Goal: Task Accomplishment & Management: Use online tool/utility

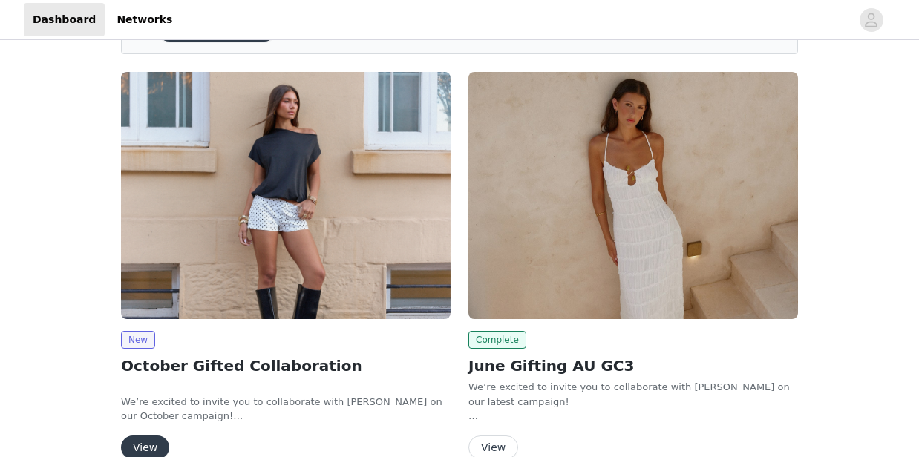
scroll to position [99, 0]
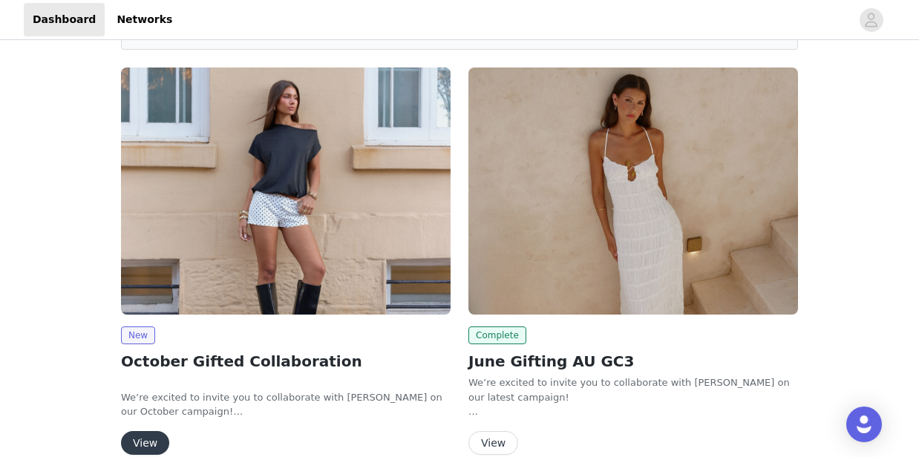
click at [267, 266] on img at bounding box center [286, 191] width 330 height 247
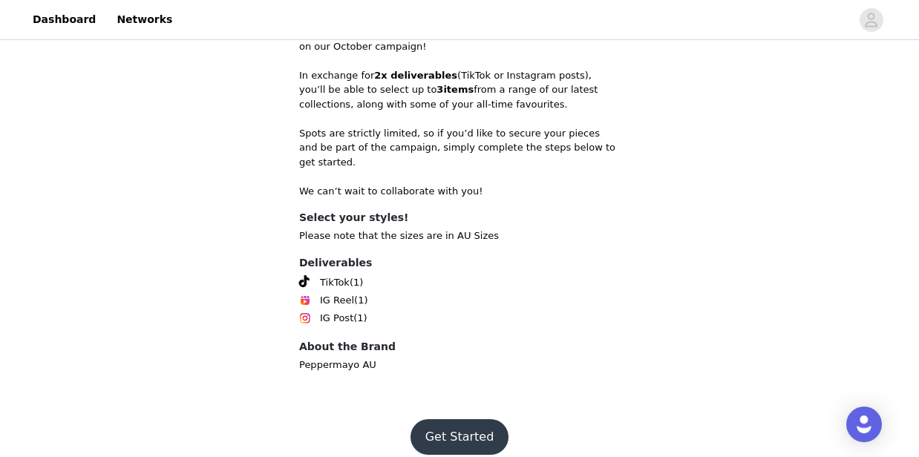
scroll to position [401, 0]
click at [467, 404] on footer "Get Started" at bounding box center [459, 436] width 193 height 71
click at [454, 434] on button "Get Started" at bounding box center [460, 437] width 99 height 36
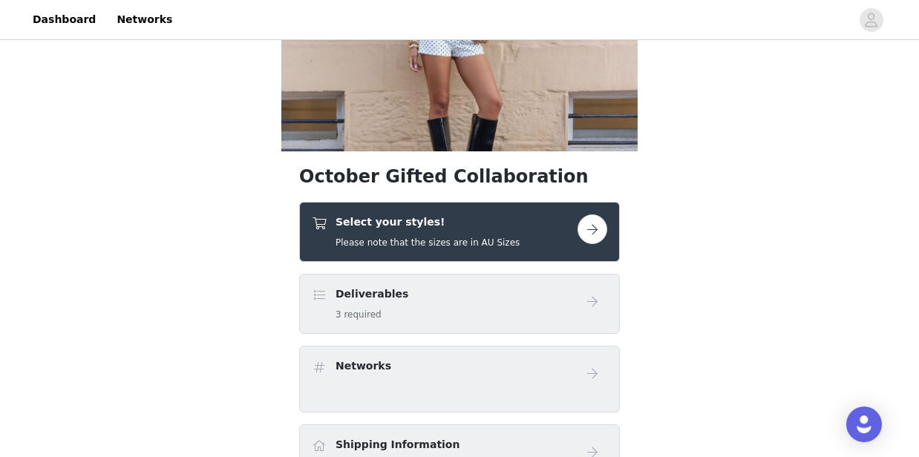
scroll to position [197, 0]
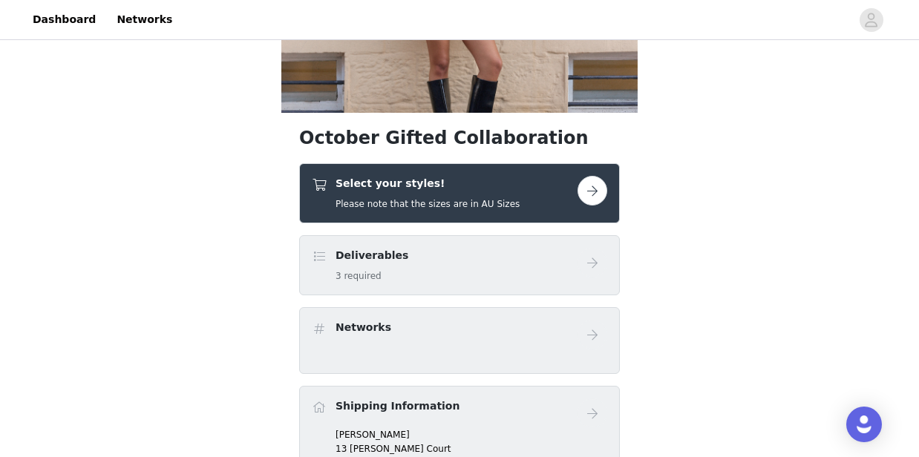
click at [570, 189] on div "Select your styles! Please note that the sizes are in AU Sizes" at bounding box center [445, 193] width 266 height 35
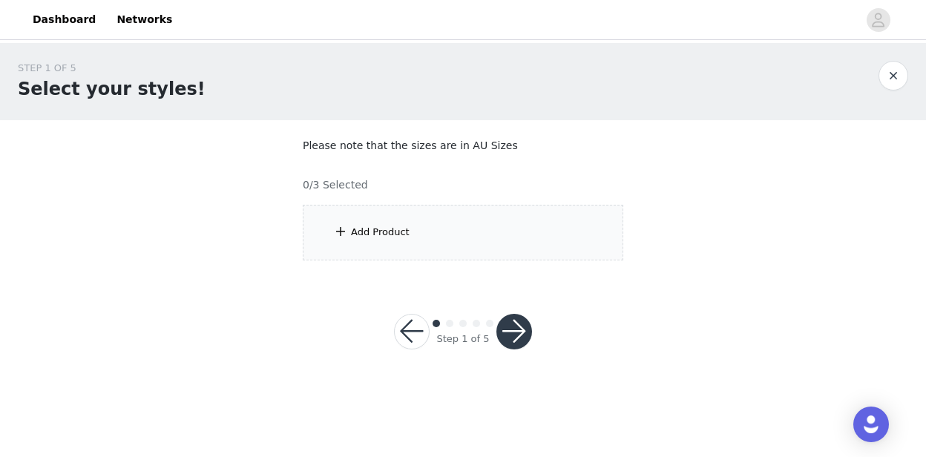
click at [367, 232] on div "Add Product" at bounding box center [380, 232] width 59 height 15
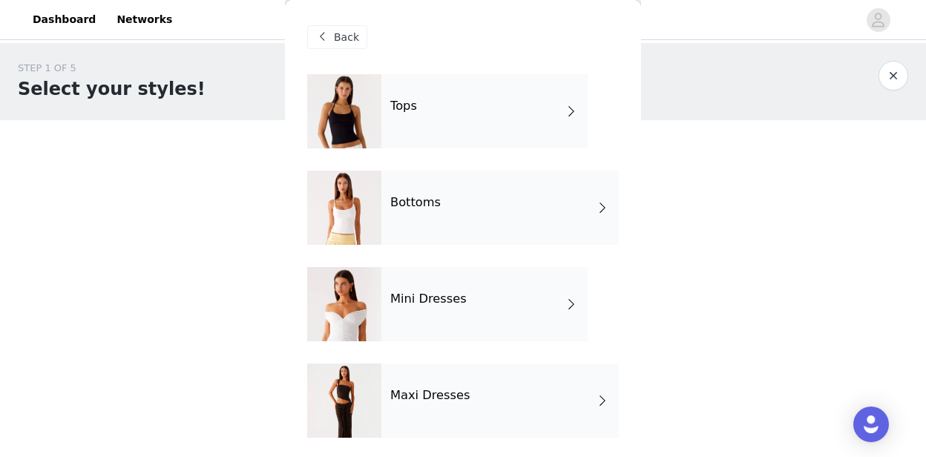
click at [479, 128] on div "Tops" at bounding box center [485, 111] width 206 height 74
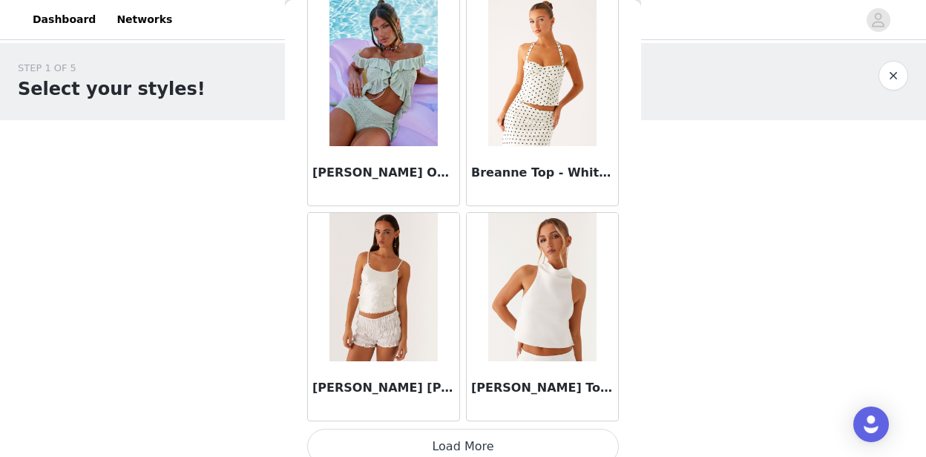
scroll to position [1809, 0]
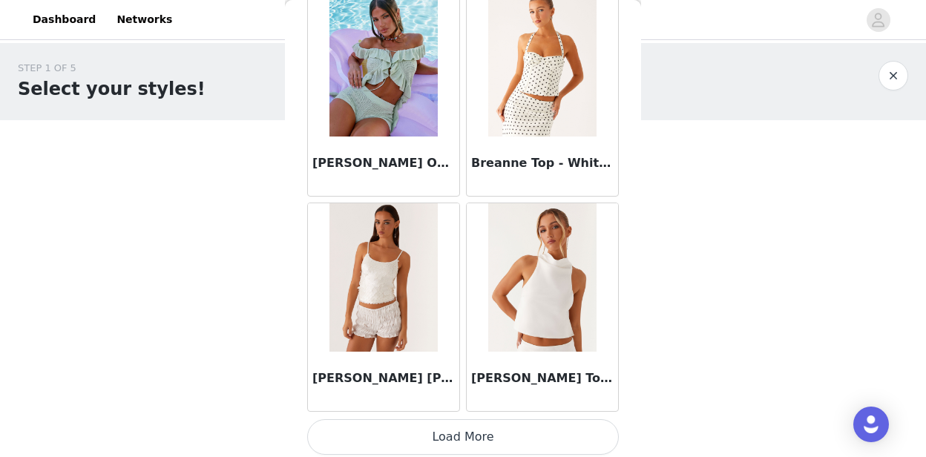
click at [479, 435] on button "Load More" at bounding box center [463, 437] width 312 height 36
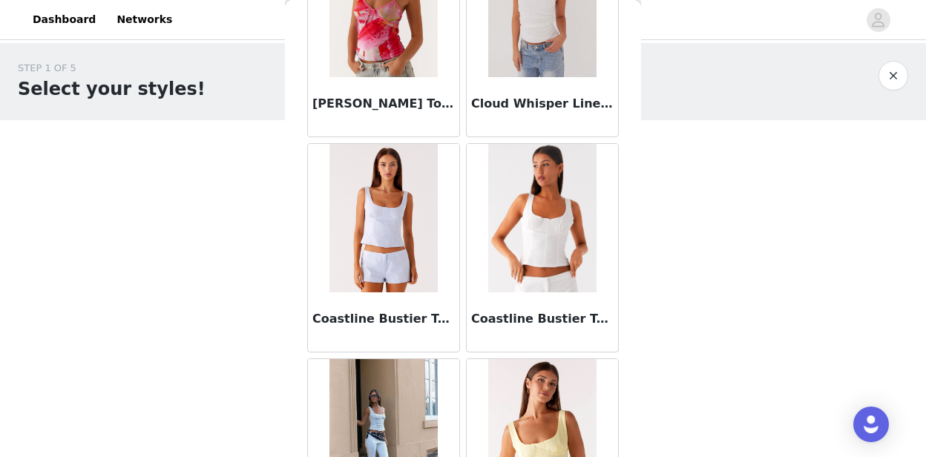
scroll to position [3739, 0]
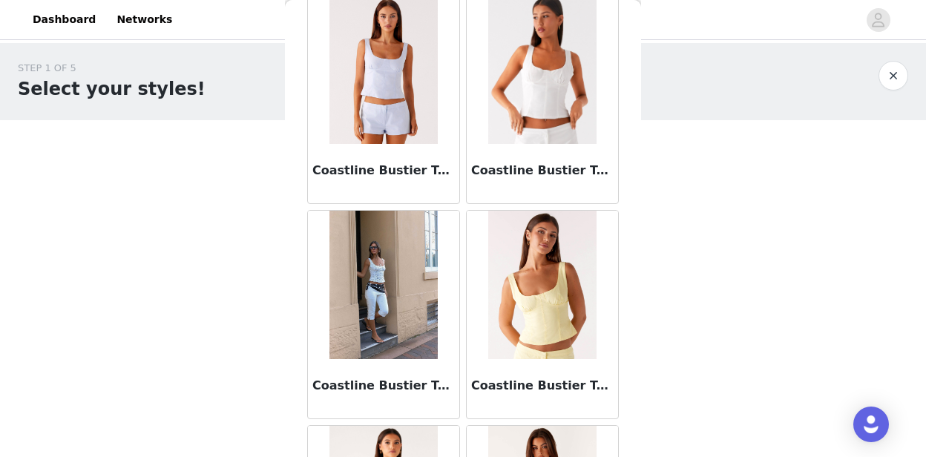
click at [534, 359] on div "Coastline Bustier Top - Yellow" at bounding box center [542, 388] width 151 height 59
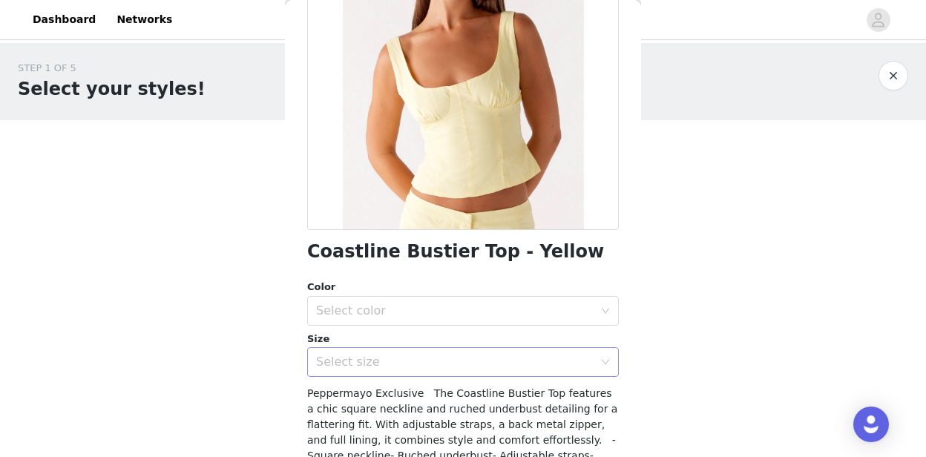
scroll to position [197, 0]
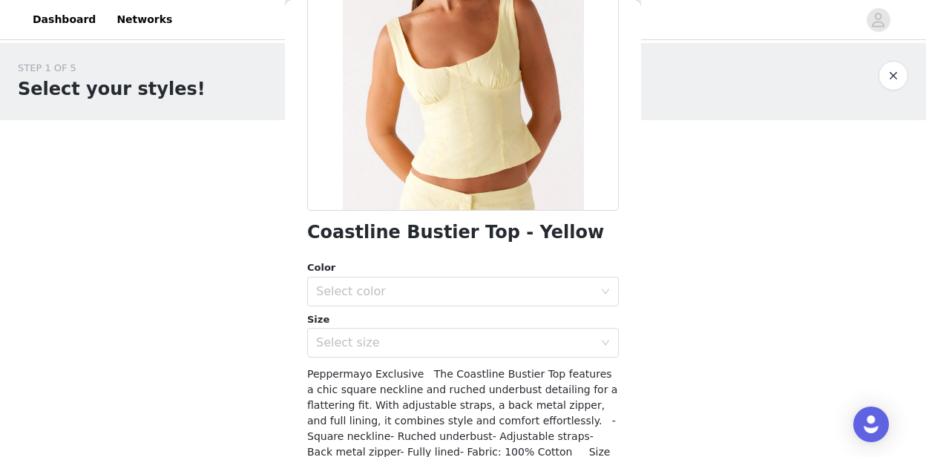
click at [361, 307] on div "Color Select color Size Select size" at bounding box center [463, 309] width 312 height 97
click at [373, 295] on div "Select color" at bounding box center [455, 291] width 278 height 15
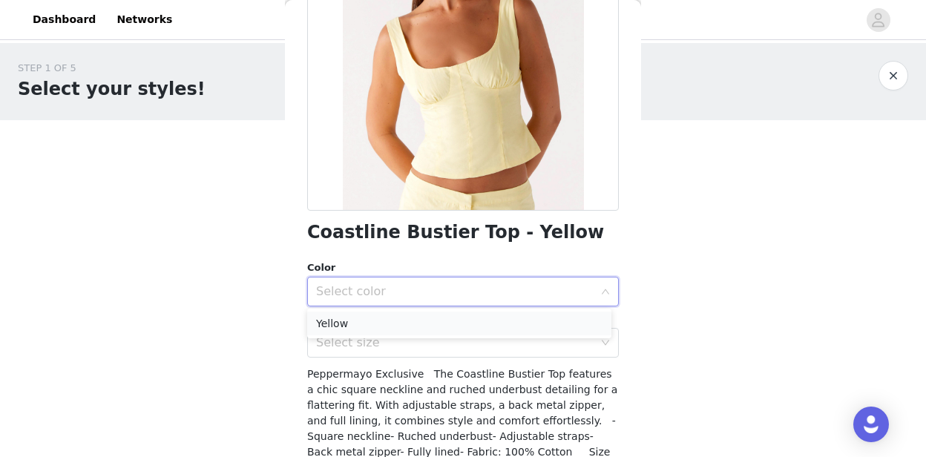
click at [364, 329] on li "Yellow" at bounding box center [459, 324] width 304 height 24
click at [367, 338] on div "Select size" at bounding box center [455, 343] width 278 height 15
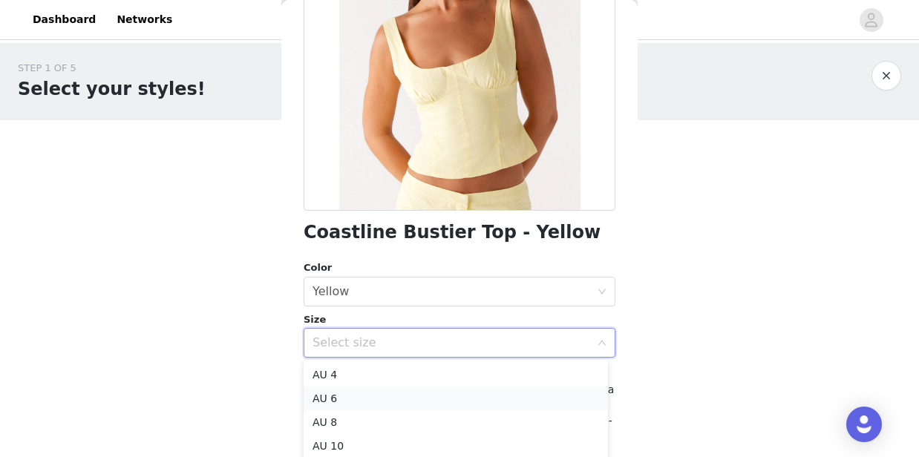
click at [350, 398] on li "AU 6" at bounding box center [456, 399] width 304 height 24
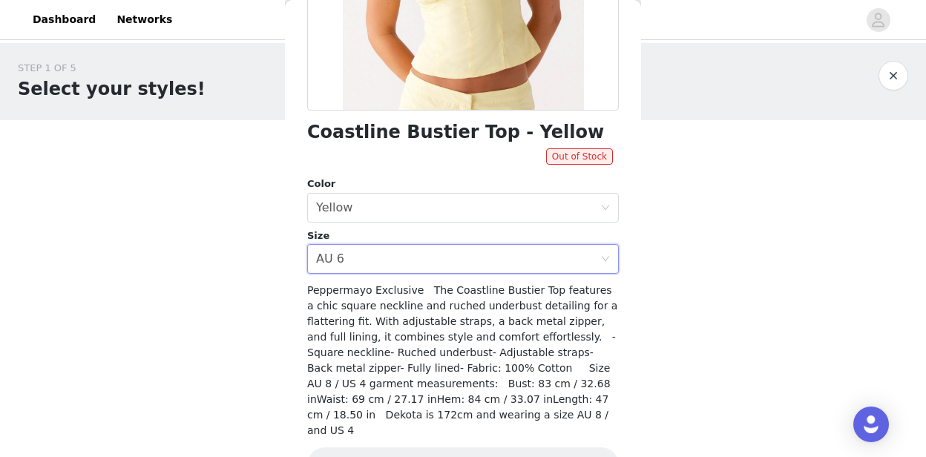
scroll to position [325, 0]
